Goal: Information Seeking & Learning: Check status

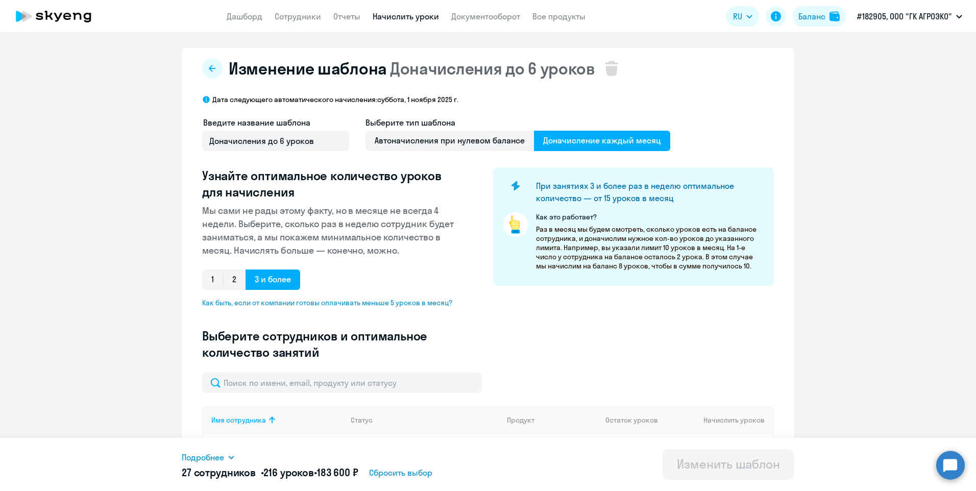
select select "10"
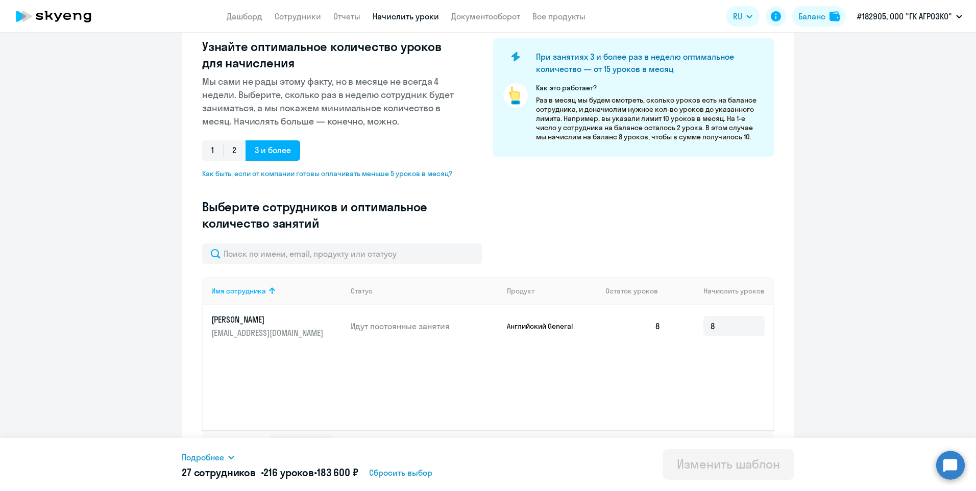
scroll to position [154, 0]
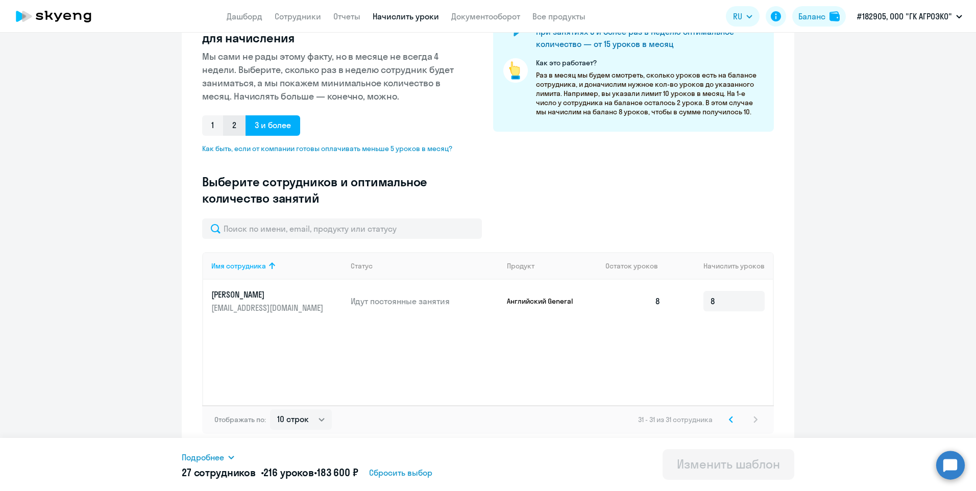
click at [232, 125] on span "2" at bounding box center [234, 125] width 22 height 20
click at [0, 0] on input "2" at bounding box center [0, 0] width 0 height 0
click at [725, 421] on svg-icon at bounding box center [731, 420] width 12 height 12
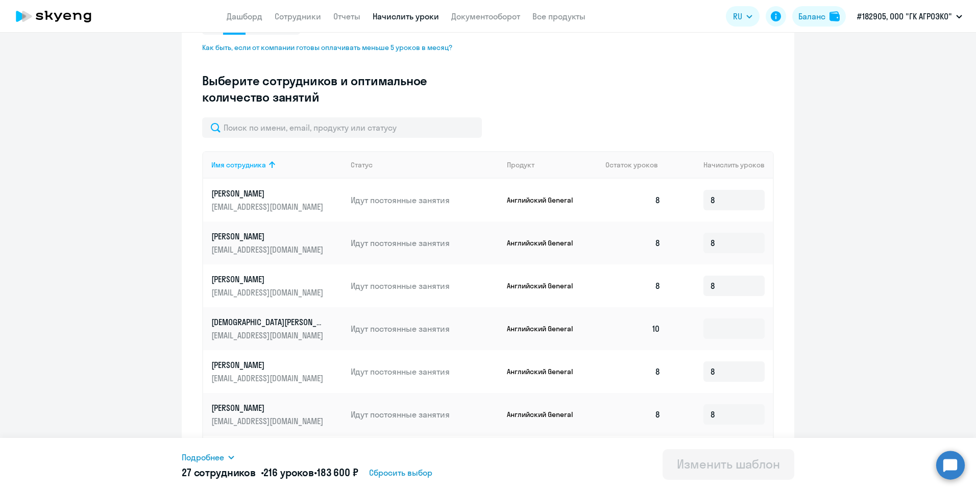
scroll to position [256, 0]
click at [709, 328] on input at bounding box center [734, 328] width 61 height 20
type input "1"
click at [214, 459] on span "Подробнее" at bounding box center [203, 457] width 42 height 12
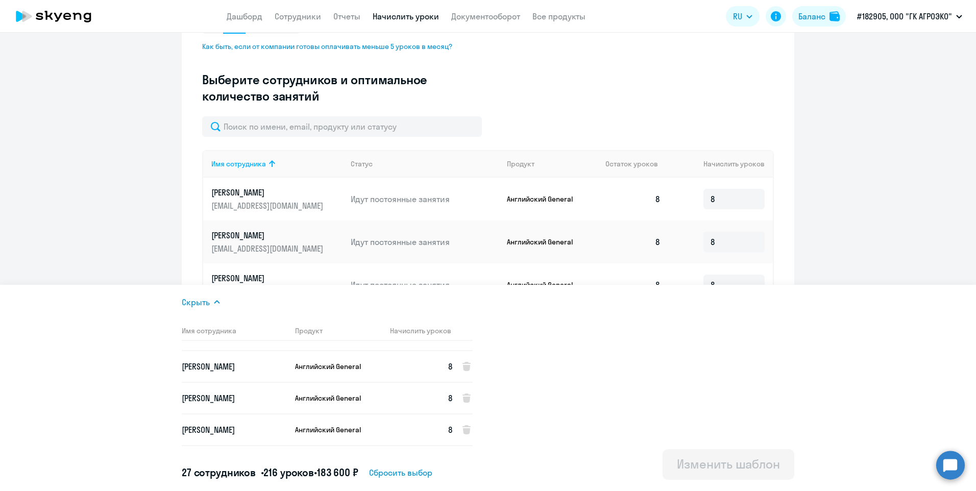
scroll to position [0, 0]
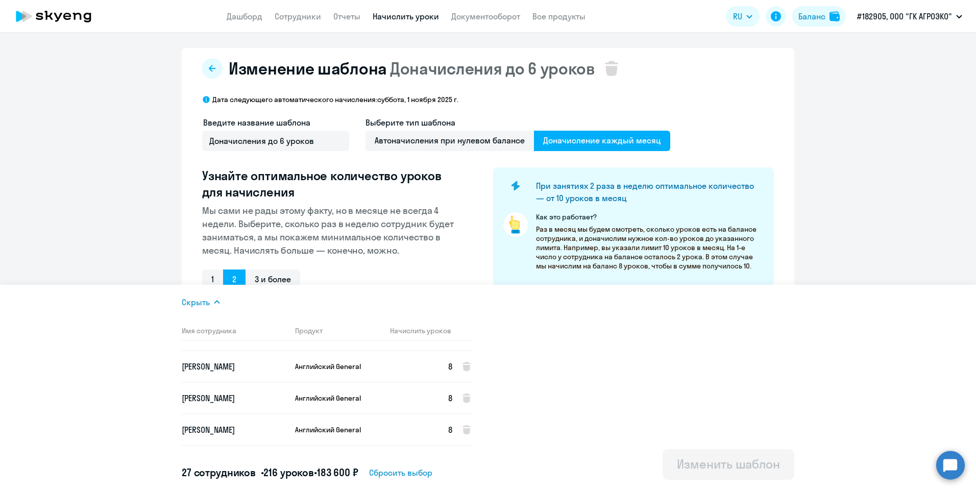
click at [918, 153] on ng-component "Изменение шаблона Доначисления до 6 уроков Дата следующего автоматического начи…" at bounding box center [488, 478] width 976 height 860
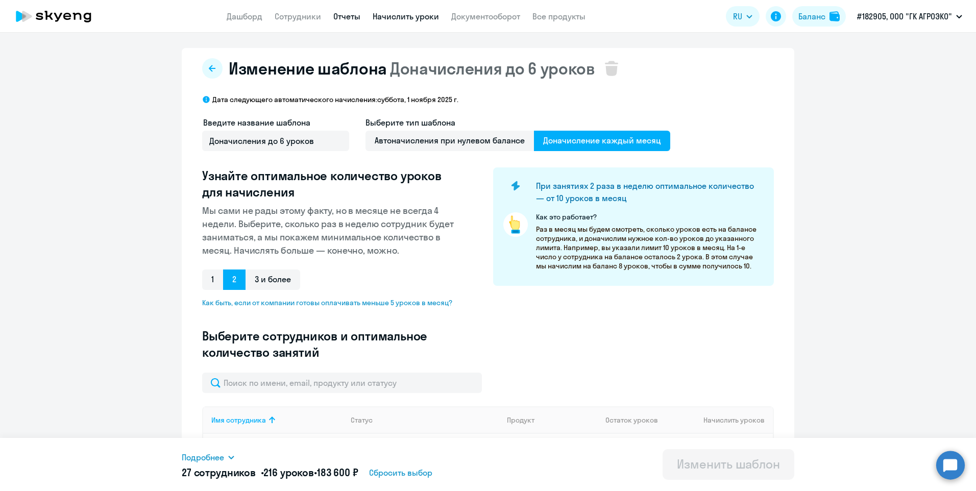
click at [350, 20] on link "Отчеты" at bounding box center [346, 16] width 27 height 10
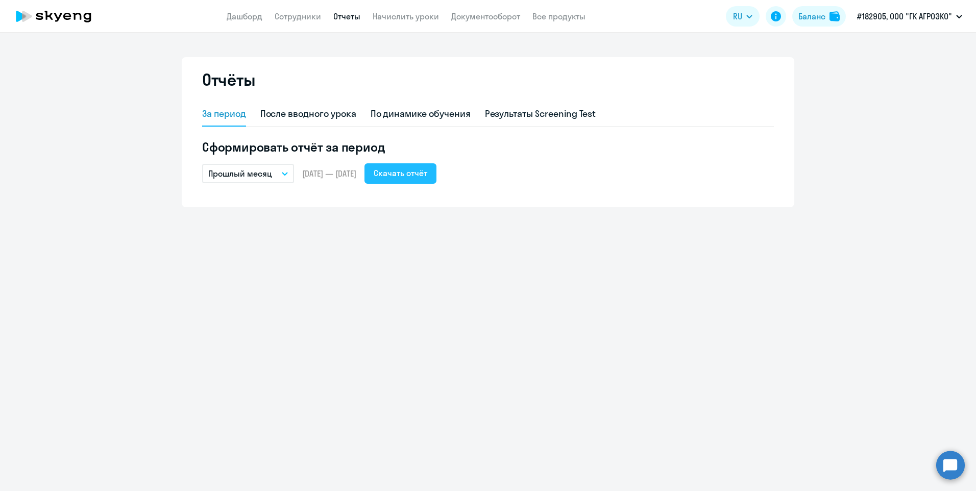
click at [427, 175] on div "Скачать отчёт" at bounding box center [401, 173] width 54 height 12
click at [346, 118] on div "После вводного урока" at bounding box center [308, 113] width 96 height 13
select select "10"
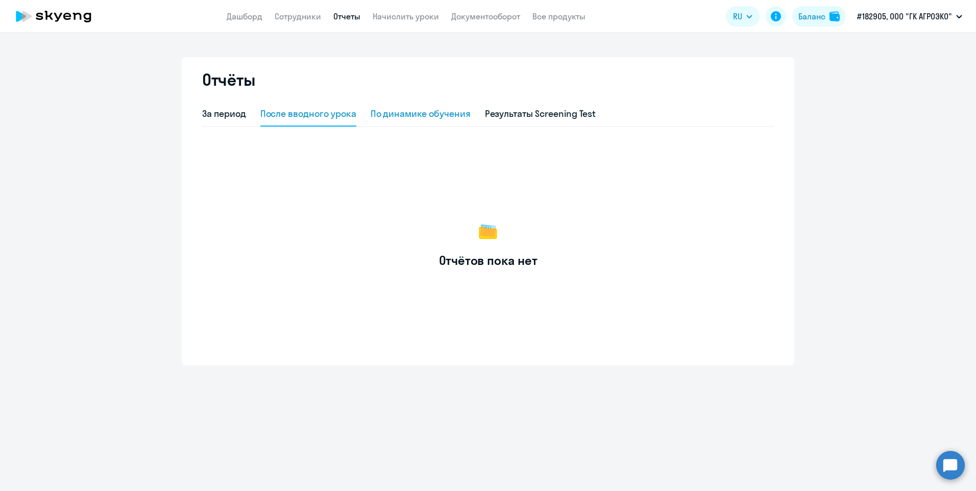
click at [387, 112] on div "По динамике обучения" at bounding box center [421, 113] width 100 height 13
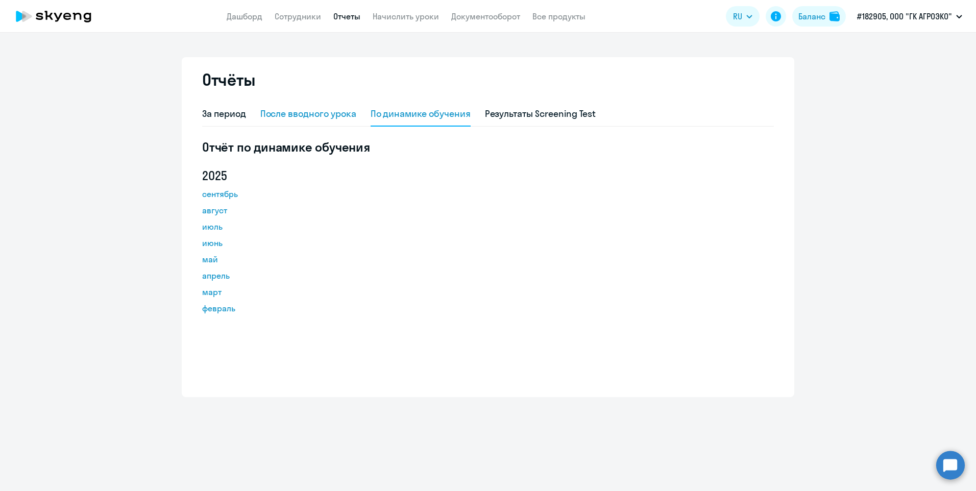
click at [310, 117] on div "После вводного урока" at bounding box center [308, 113] width 96 height 13
select select "10"
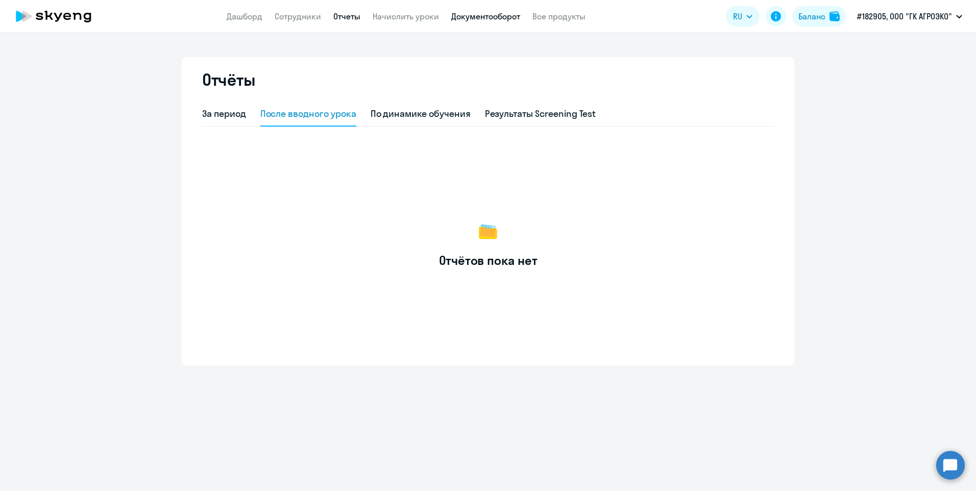
click at [467, 15] on link "Документооборот" at bounding box center [485, 16] width 69 height 10
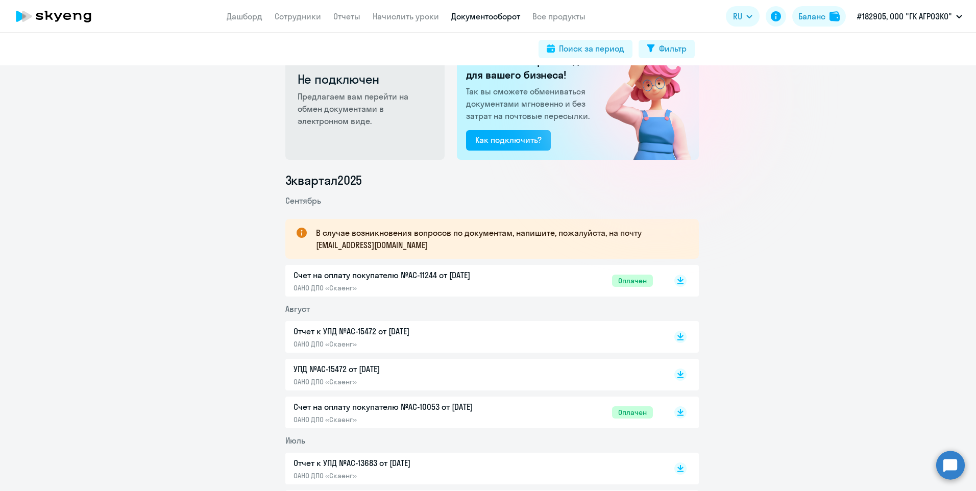
scroll to position [51, 0]
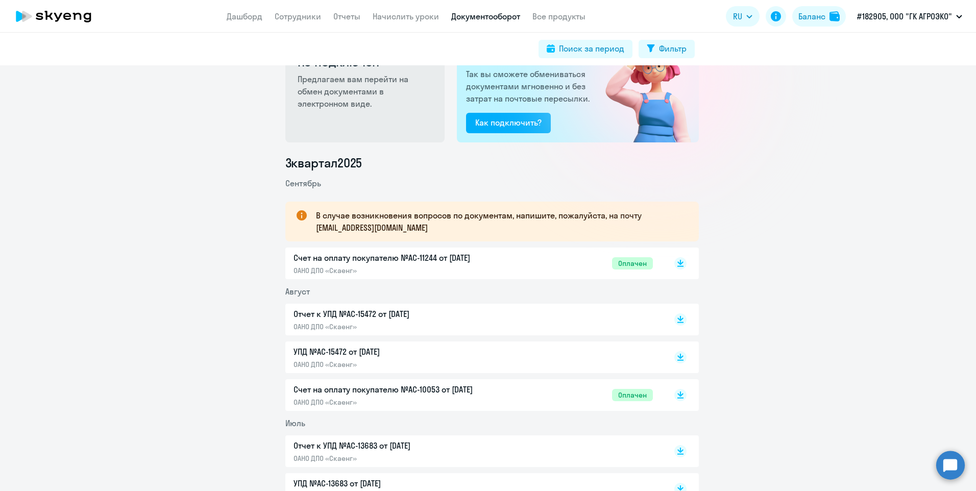
click at [358, 318] on p "Отчет к УПД №AC-15472 от [DATE]" at bounding box center [401, 314] width 214 height 12
